Goal: Task Accomplishment & Management: Use online tool/utility

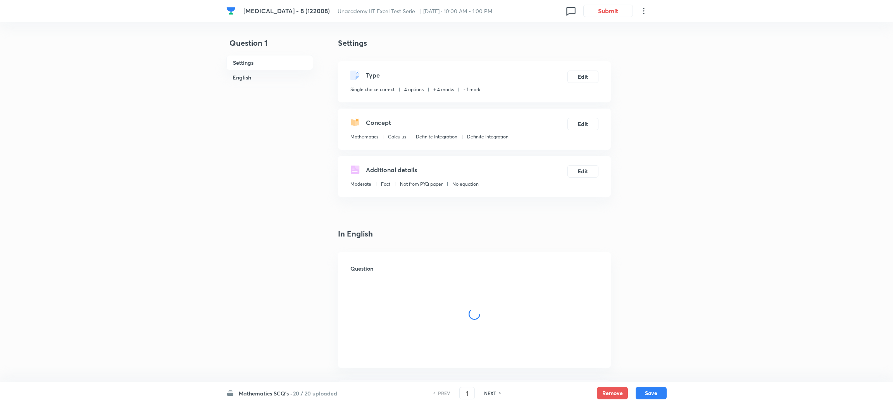
checkbox input "true"
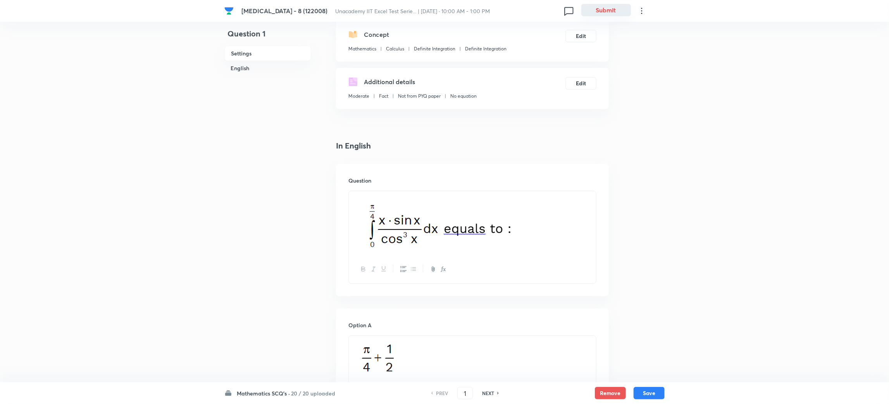
click at [606, 11] on button "Submit" at bounding box center [606, 10] width 50 height 12
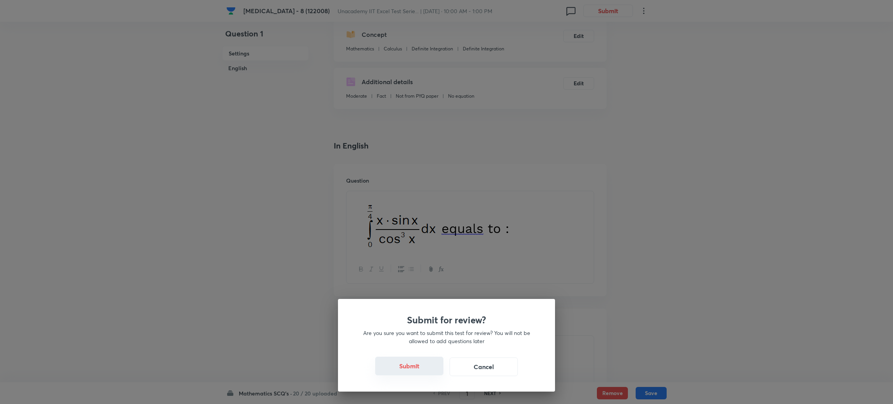
click at [409, 360] on button "Submit" at bounding box center [409, 366] width 68 height 19
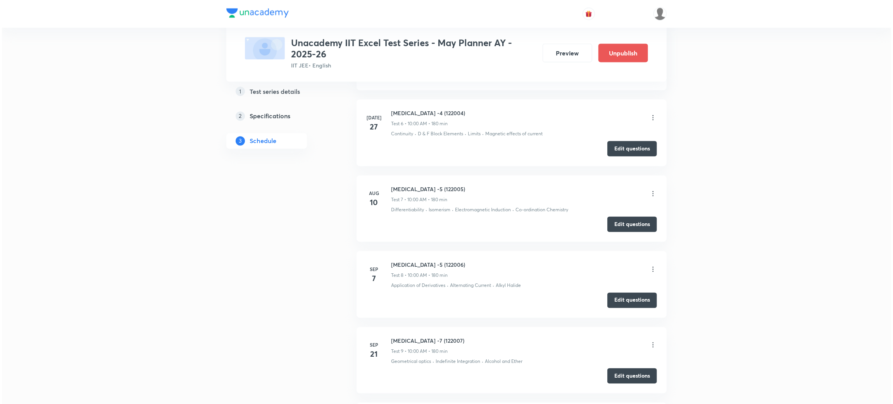
scroll to position [1148, 0]
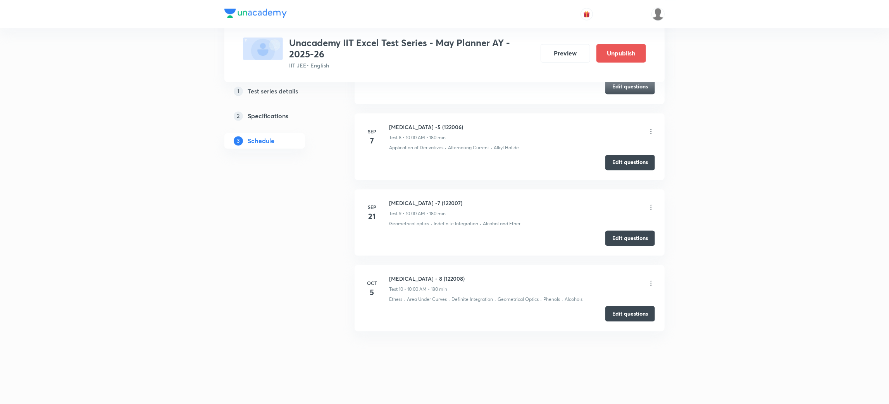
click at [651, 281] on icon at bounding box center [651, 283] width 8 height 8
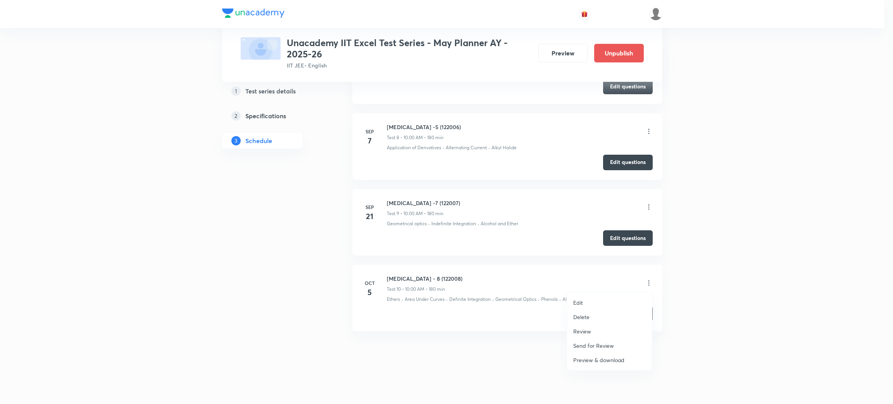
click at [583, 297] on li "Edit" at bounding box center [609, 302] width 85 height 14
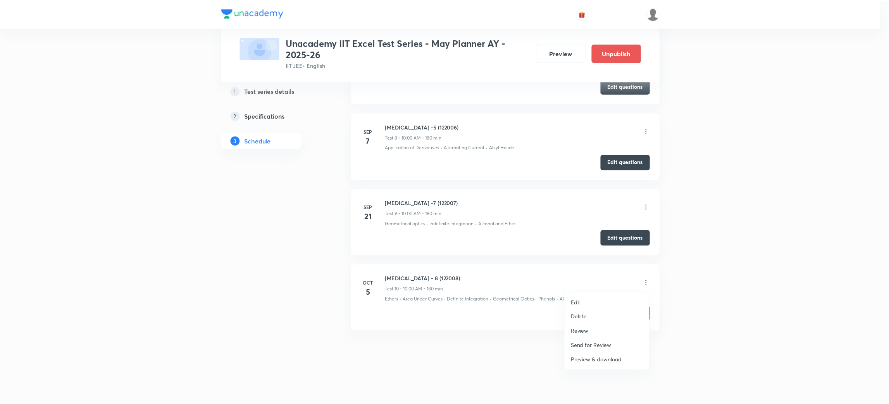
scroll to position [1106, 0]
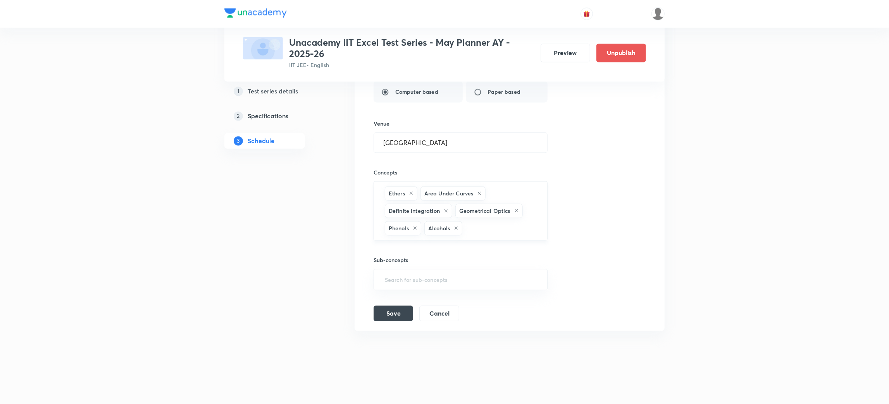
click at [457, 227] on icon at bounding box center [456, 228] width 5 height 5
click at [413, 227] on icon at bounding box center [415, 228] width 5 height 5
click at [413, 227] on input "text" at bounding box center [460, 230] width 155 height 14
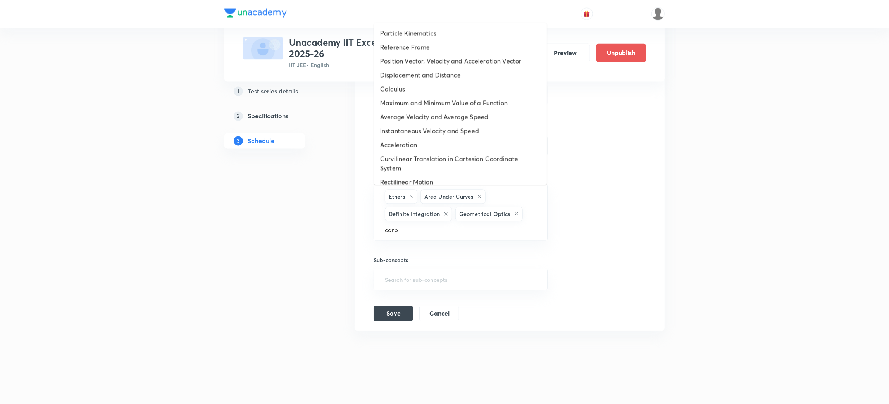
type input "carbo"
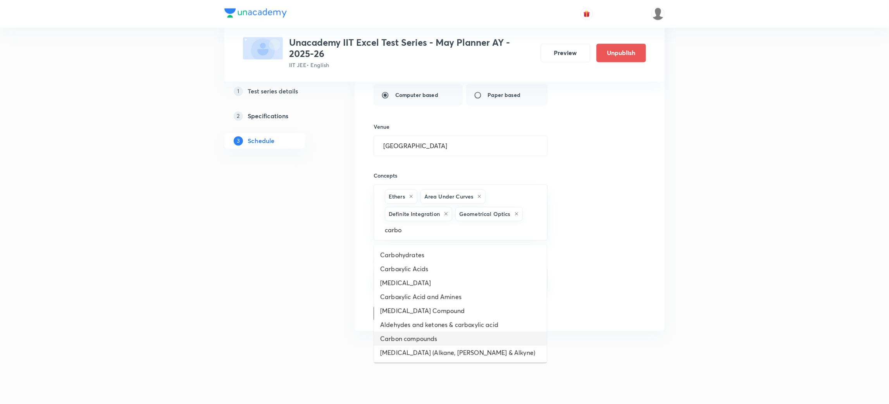
click at [420, 338] on li "Carbon compounds" at bounding box center [460, 339] width 173 height 14
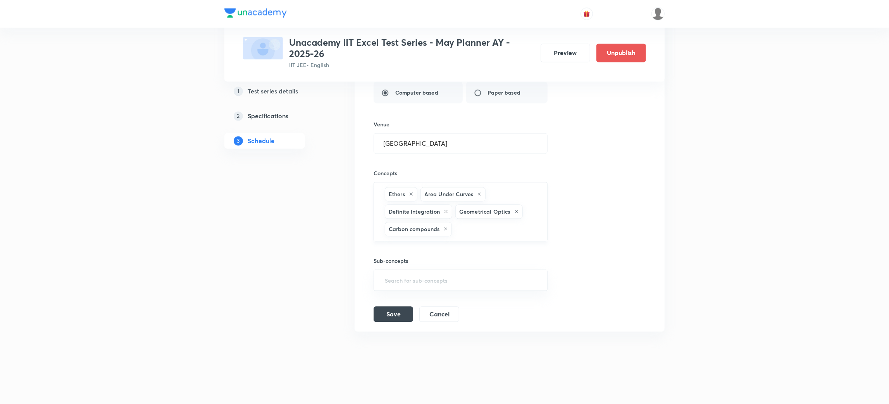
click at [510, 234] on input "text" at bounding box center [496, 229] width 84 height 14
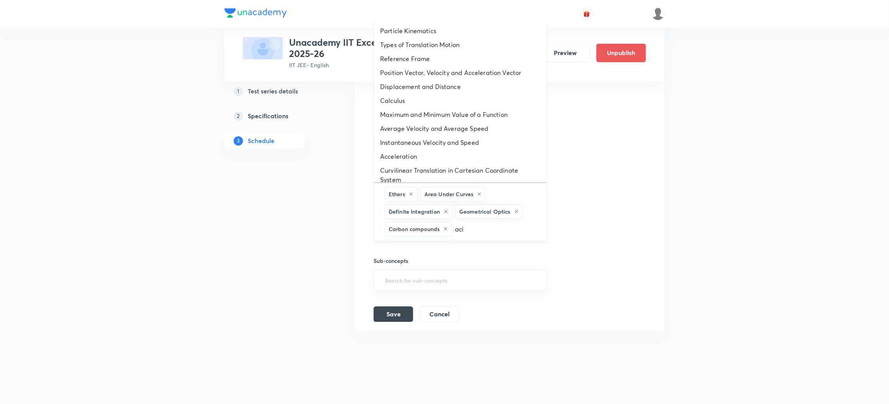
type input "acid"
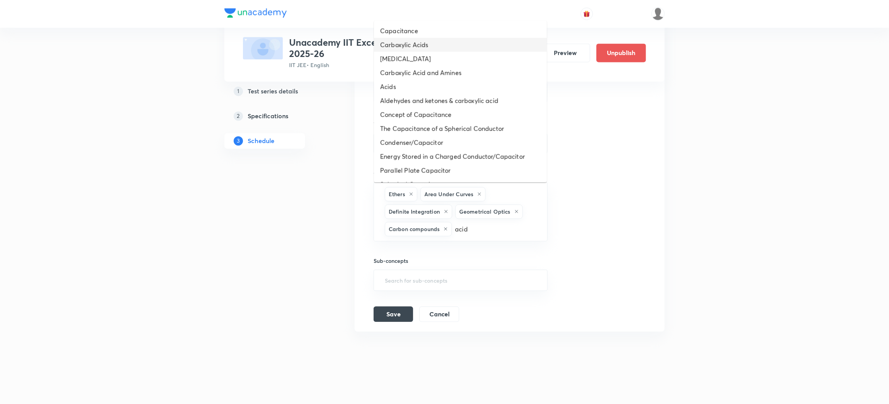
click at [415, 44] on li "Carboxylic Acids" at bounding box center [460, 45] width 173 height 14
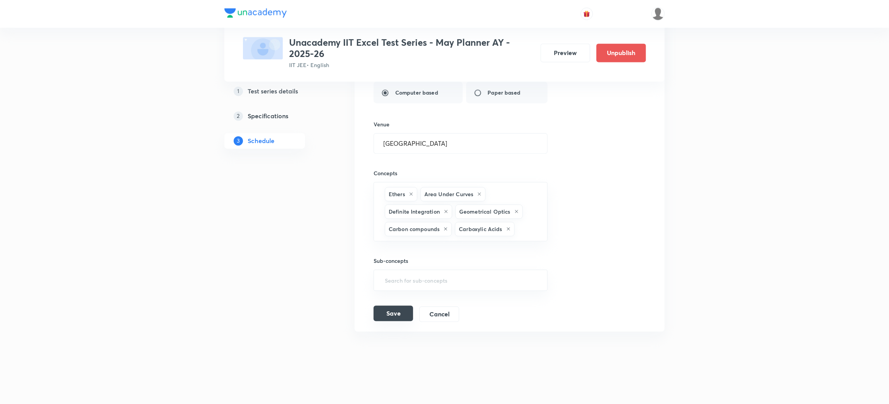
click at [399, 320] on button "Save" at bounding box center [394, 314] width 40 height 16
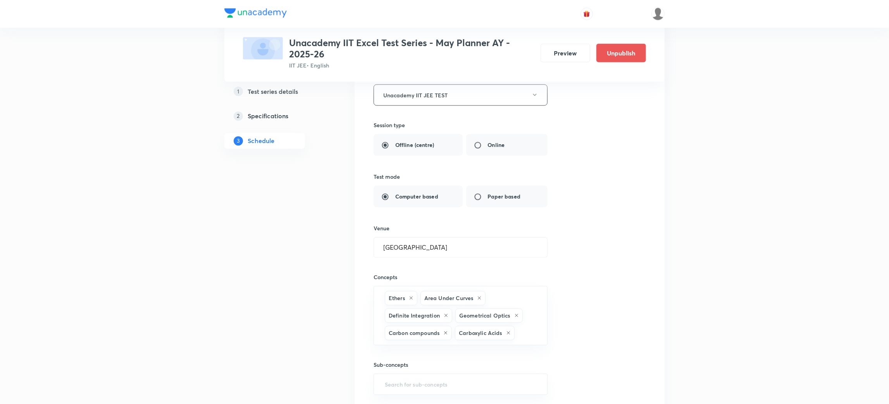
scroll to position [1106, 0]
